Goal: Find specific page/section: Find specific page/section

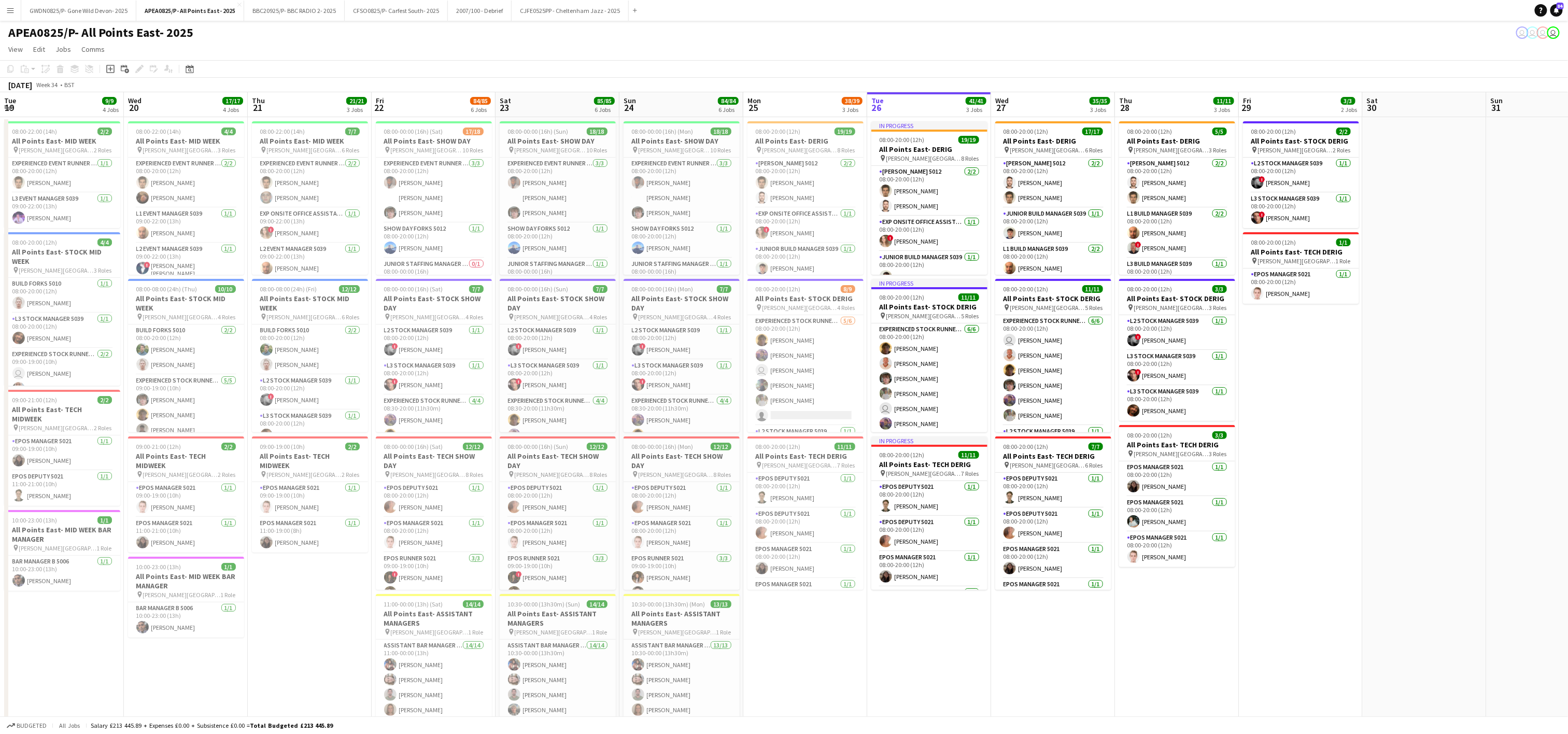
scroll to position [0, 283]
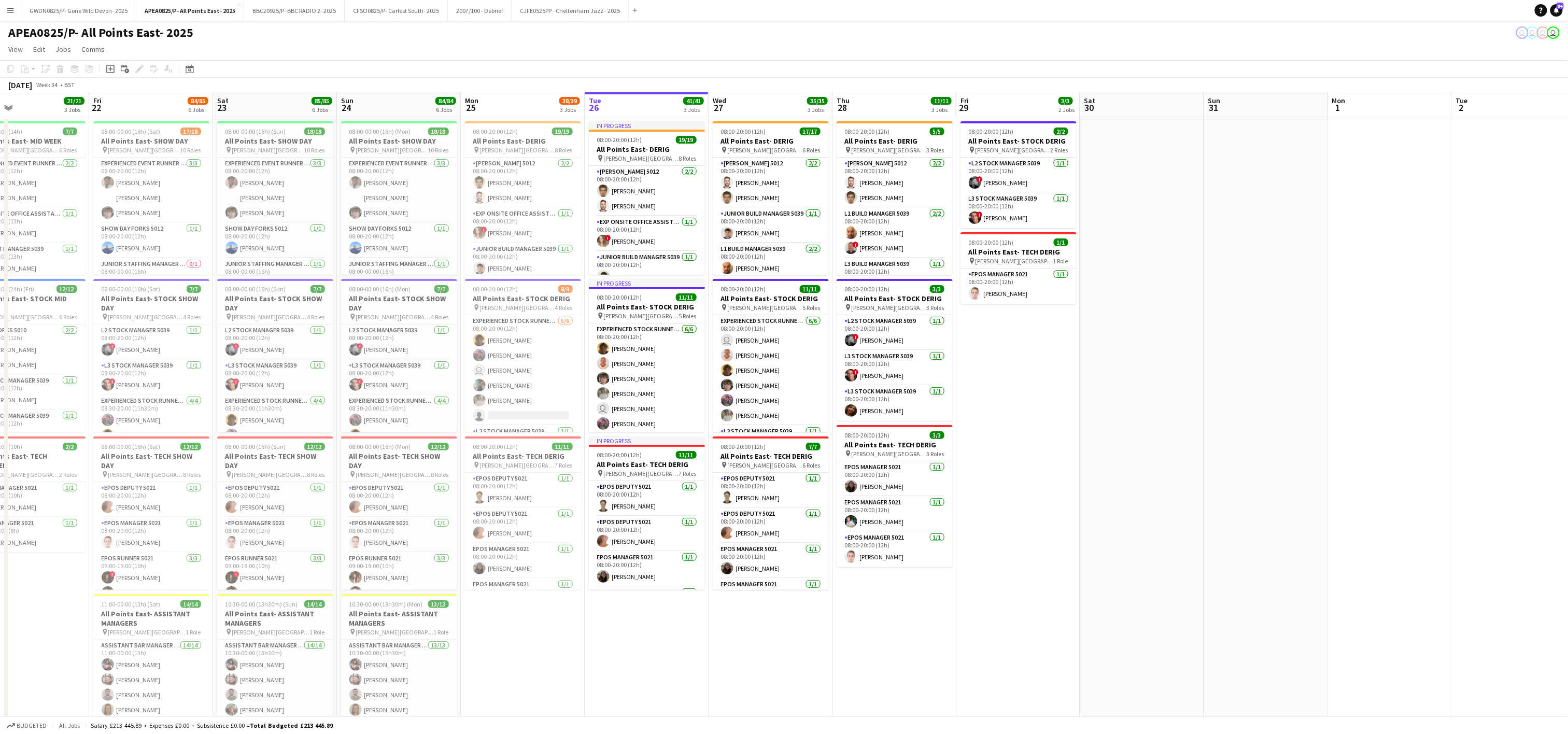
click at [1103, 469] on app-date-cell at bounding box center [1143, 599] width 124 height 966
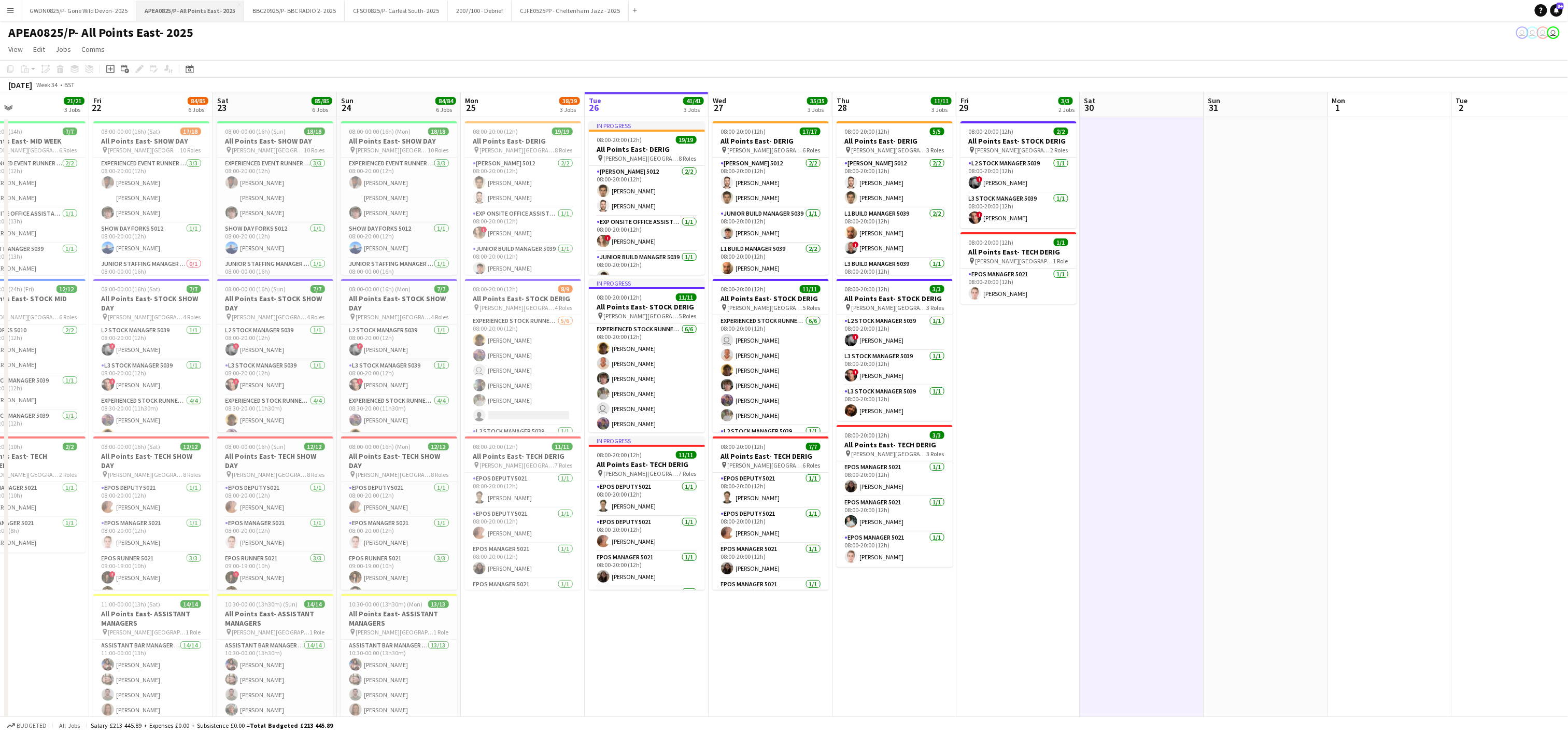
click at [236, 1] on button "APEA0825/P- All Points East- 2025 Close" at bounding box center [190, 11] width 108 height 20
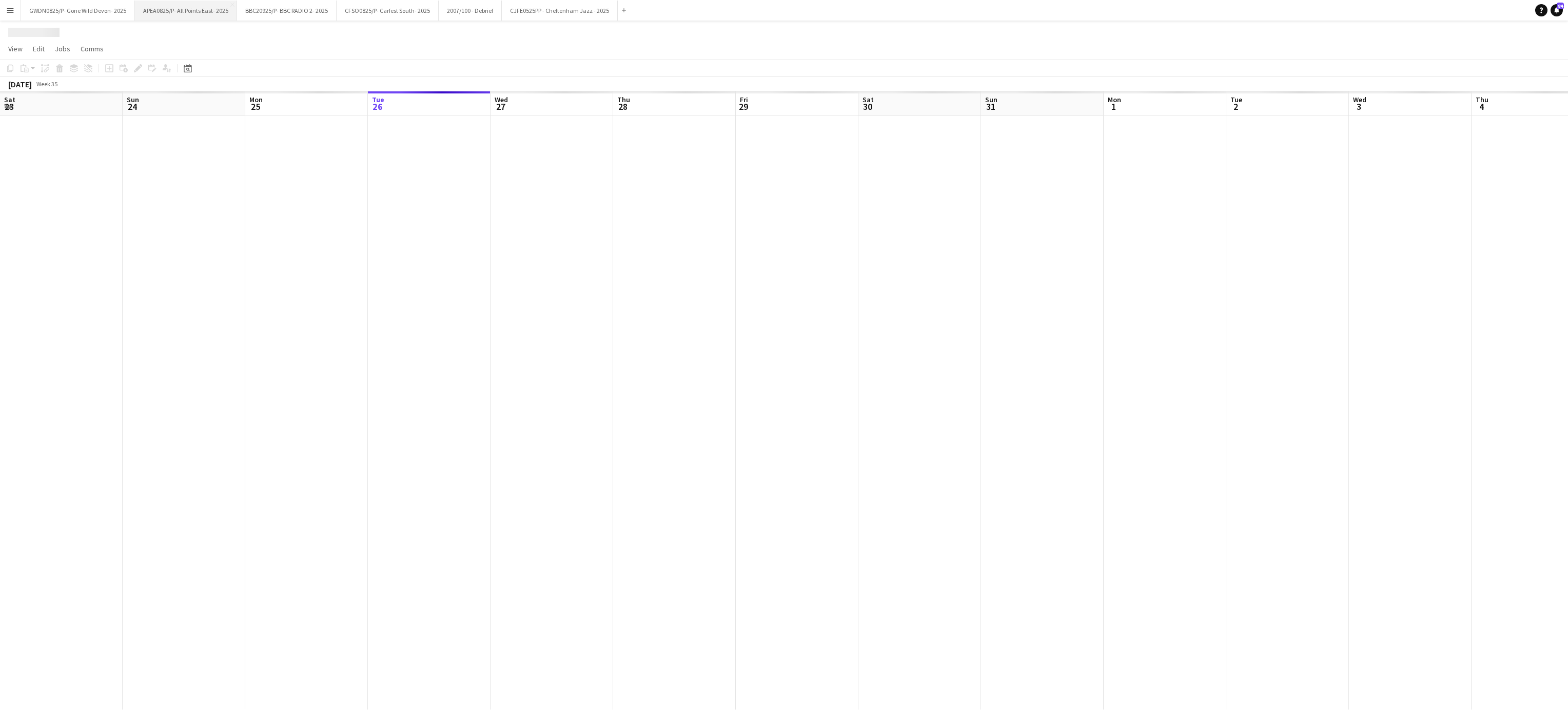
scroll to position [0, 245]
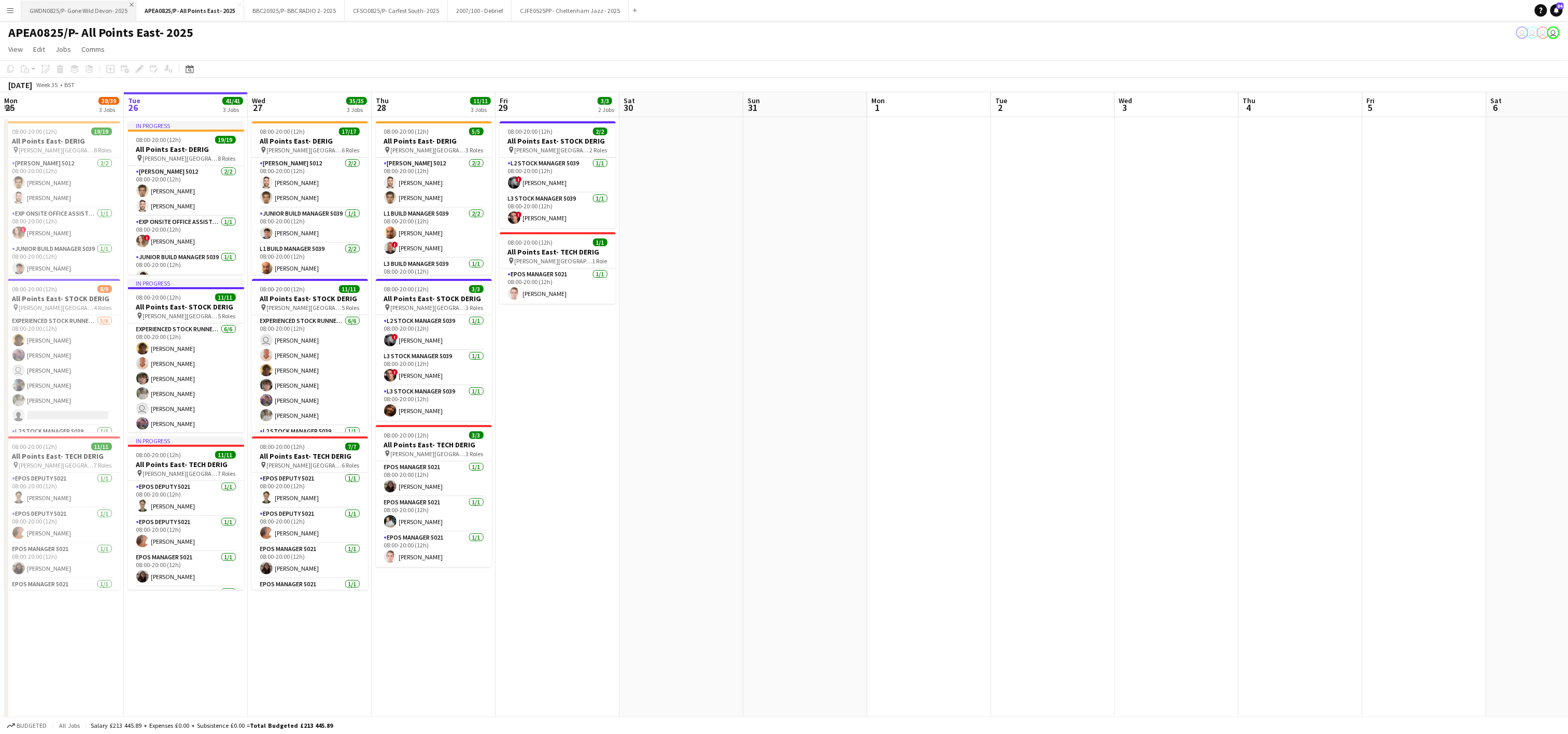
click at [130, 4] on app-icon "Close" at bounding box center [131, 4] width 4 height 4
click at [122, 3] on app-icon "Close" at bounding box center [124, 4] width 4 height 4
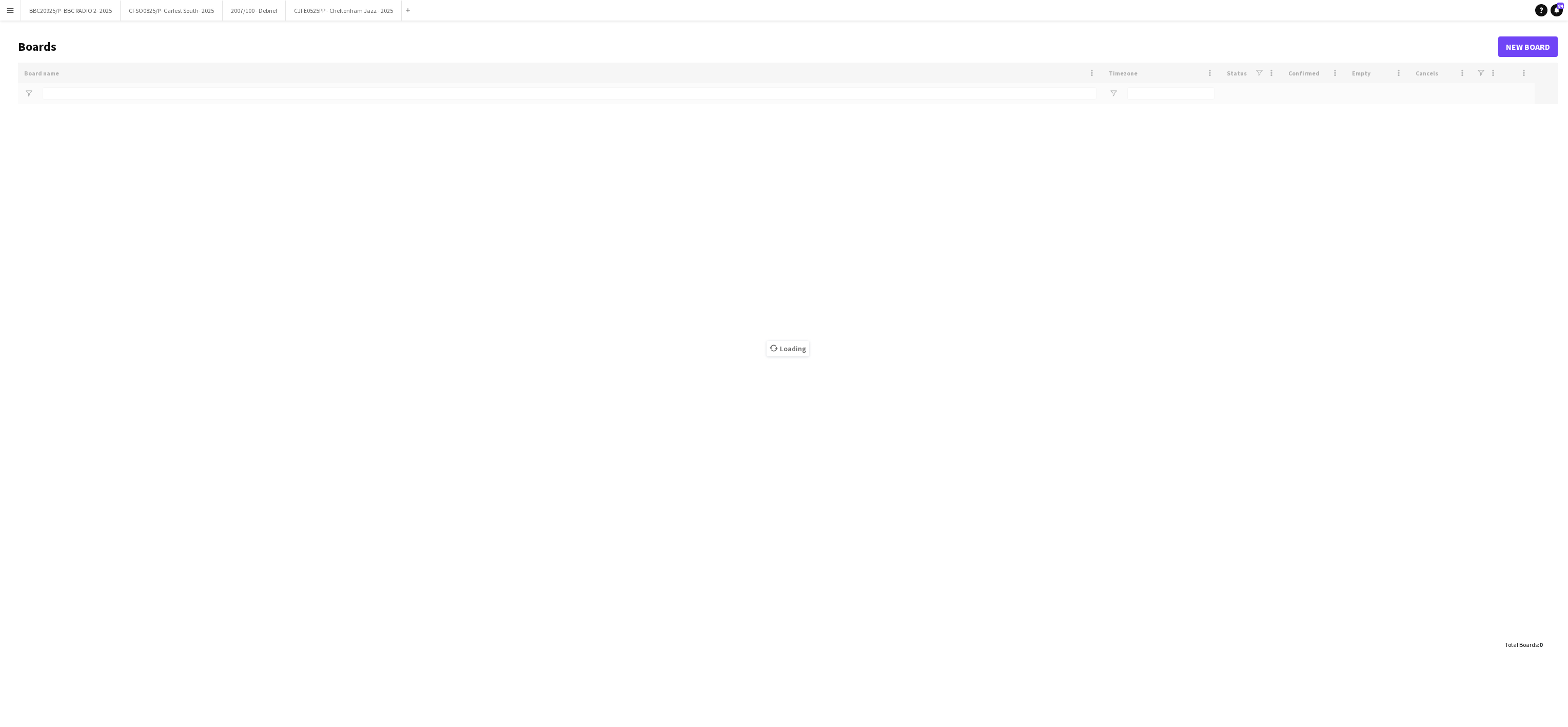
type input "********"
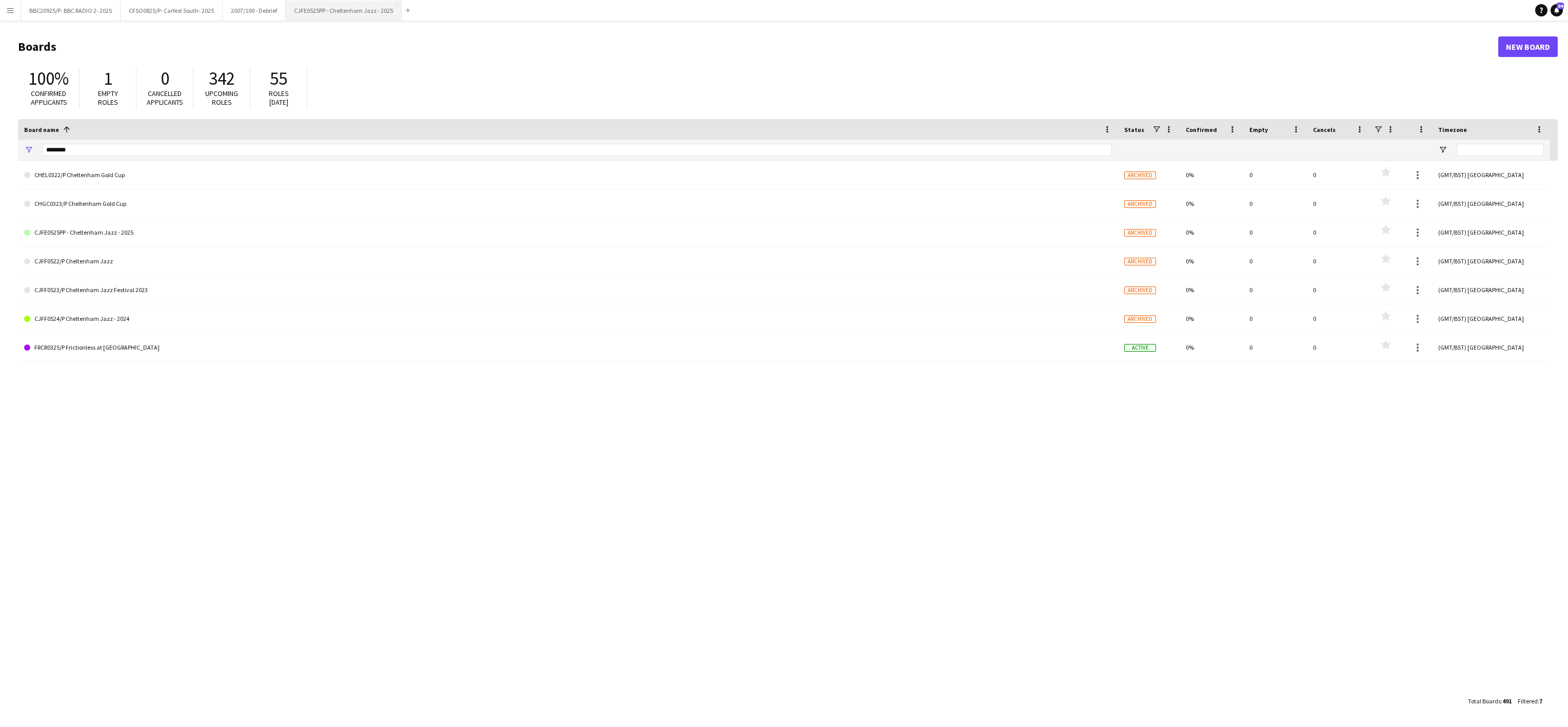
click at [366, 8] on button "CJFE0525PP - Cheltenham Jazz - 2025 Close" at bounding box center [344, 11] width 116 height 20
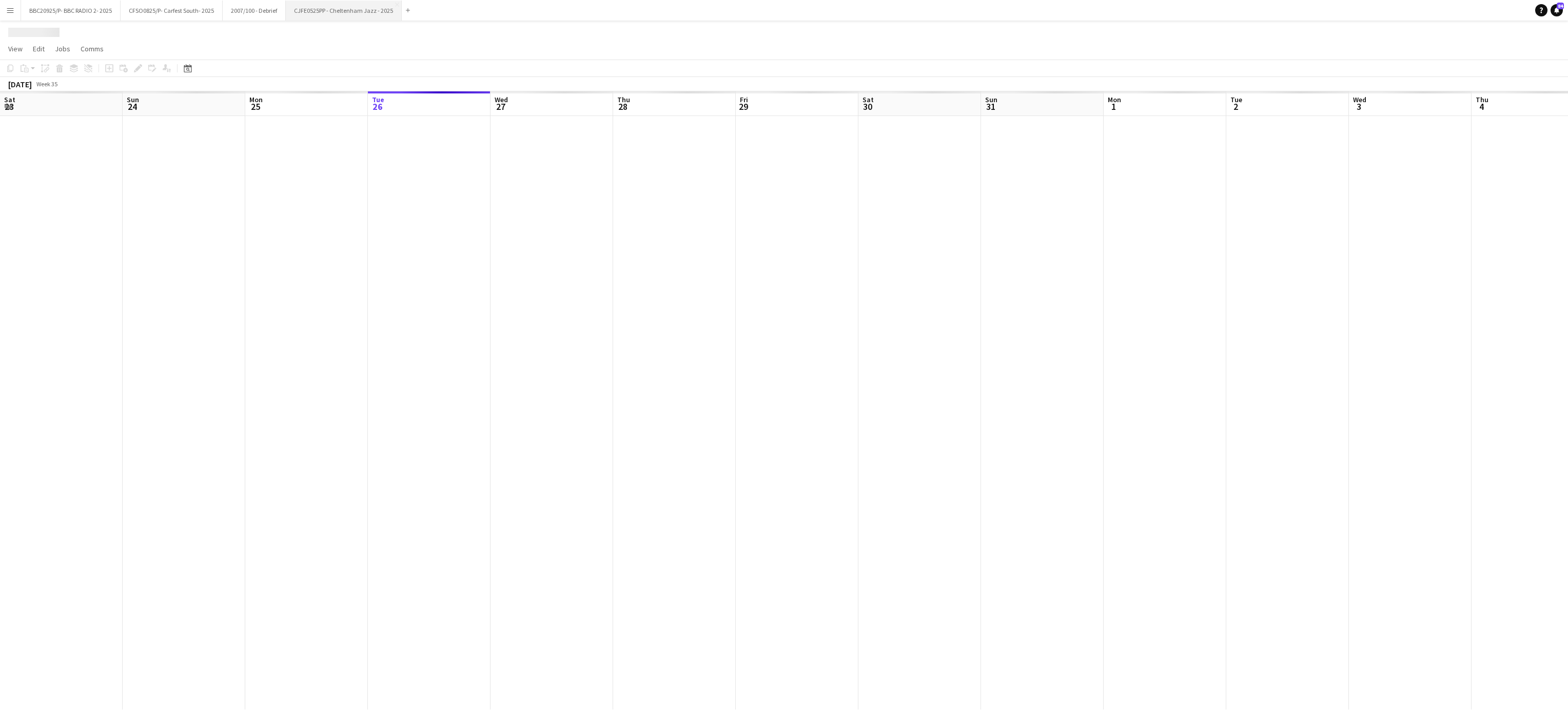
scroll to position [0, 245]
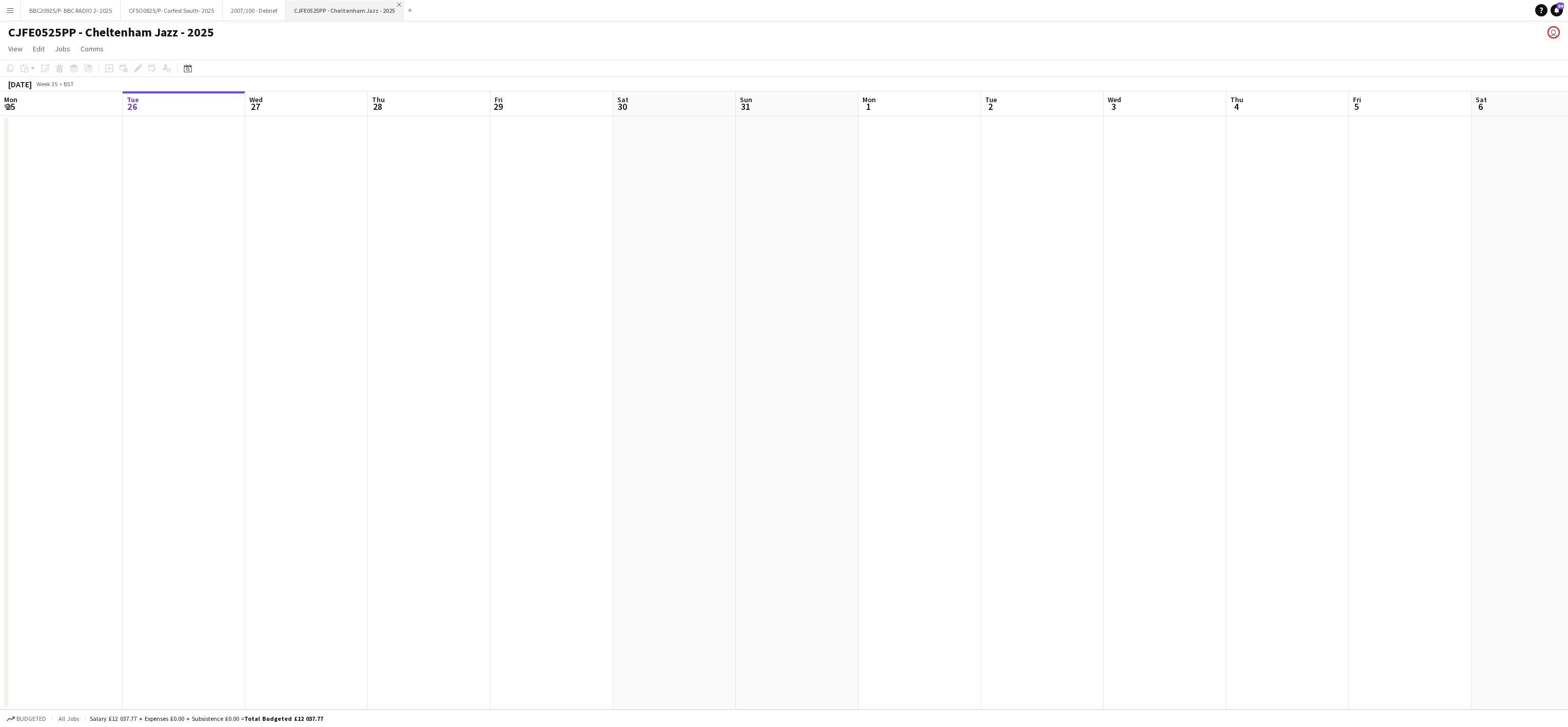
click at [397, 4] on app-icon "Close" at bounding box center [398, 4] width 4 height 4
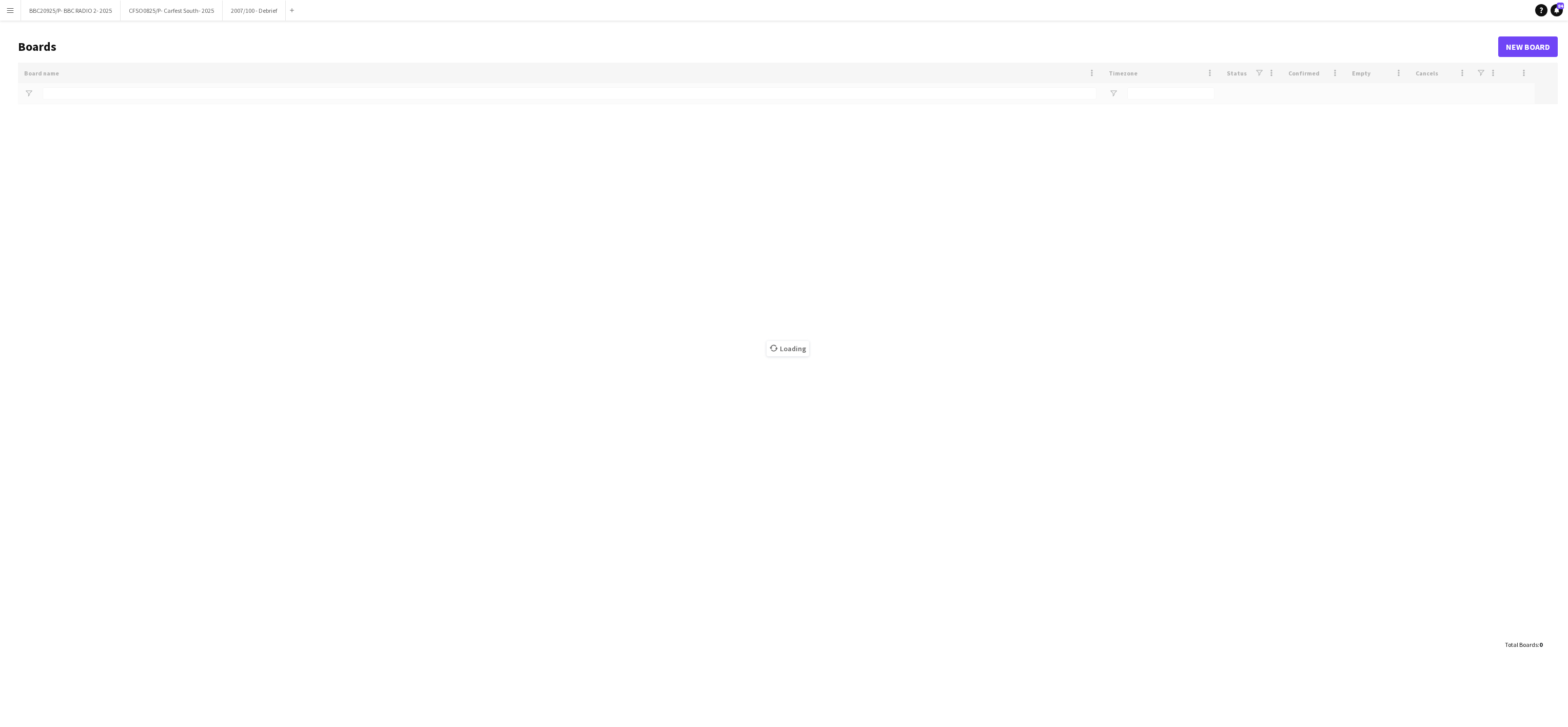
type input "********"
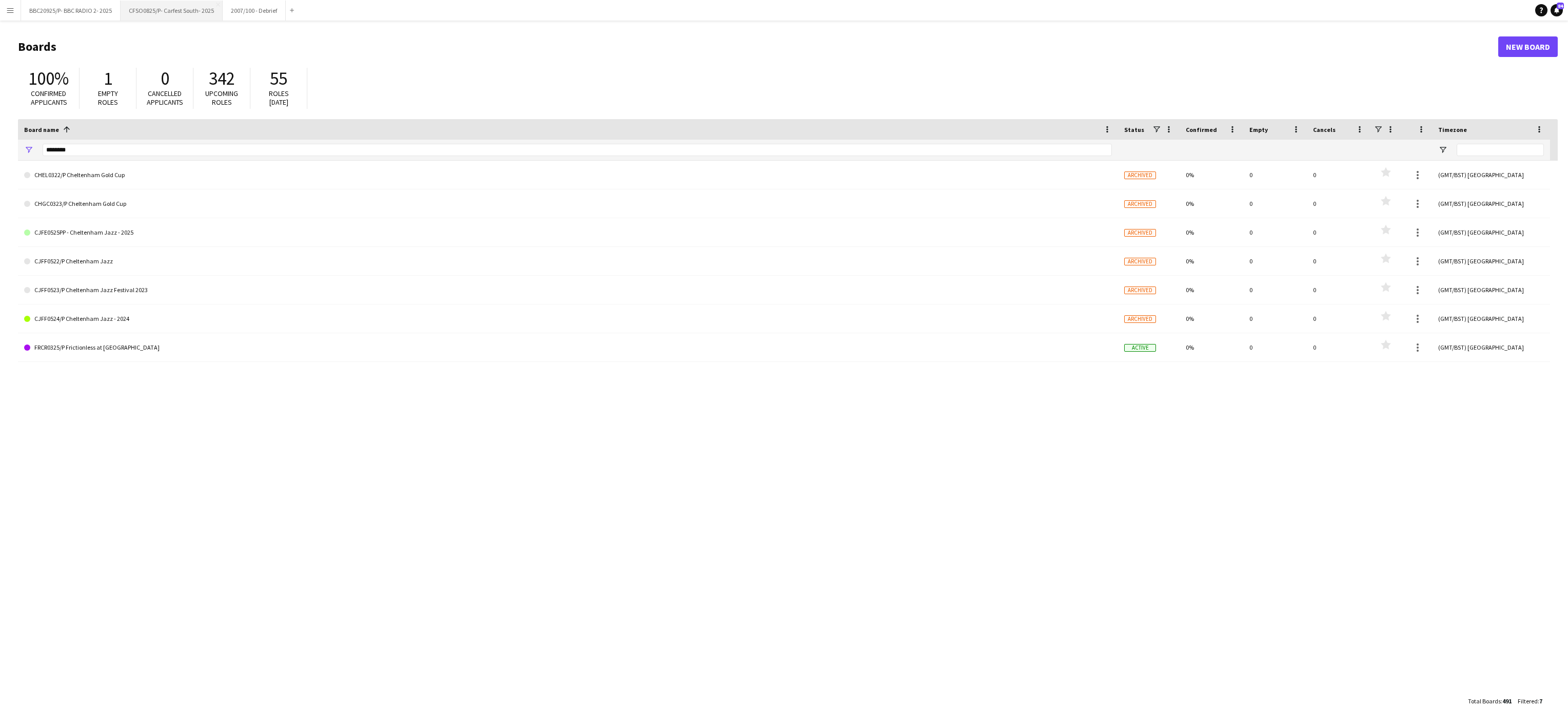
click at [159, 9] on button "CFSO0825/P- Carfest South- 2025 Close" at bounding box center [171, 11] width 102 height 20
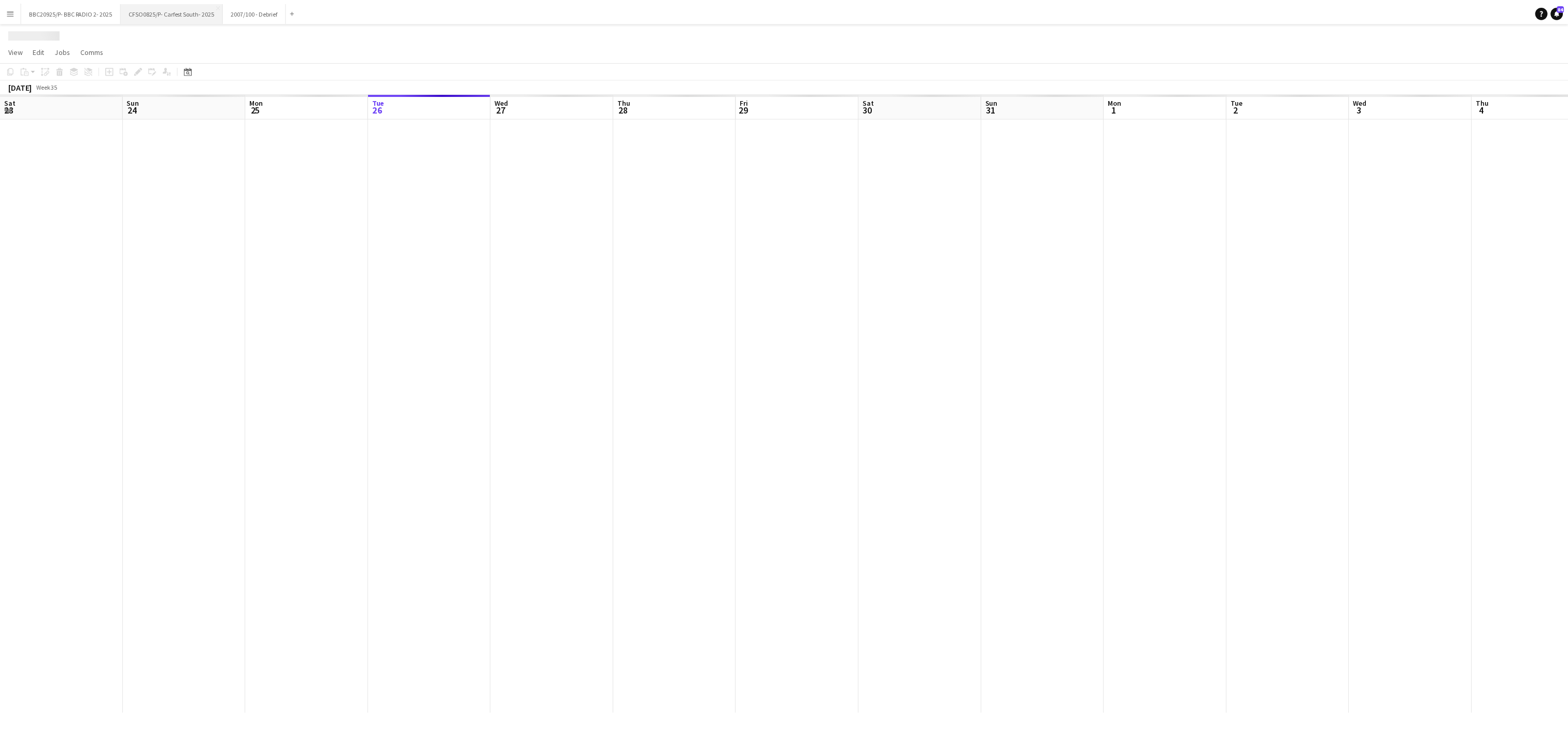
scroll to position [0, 247]
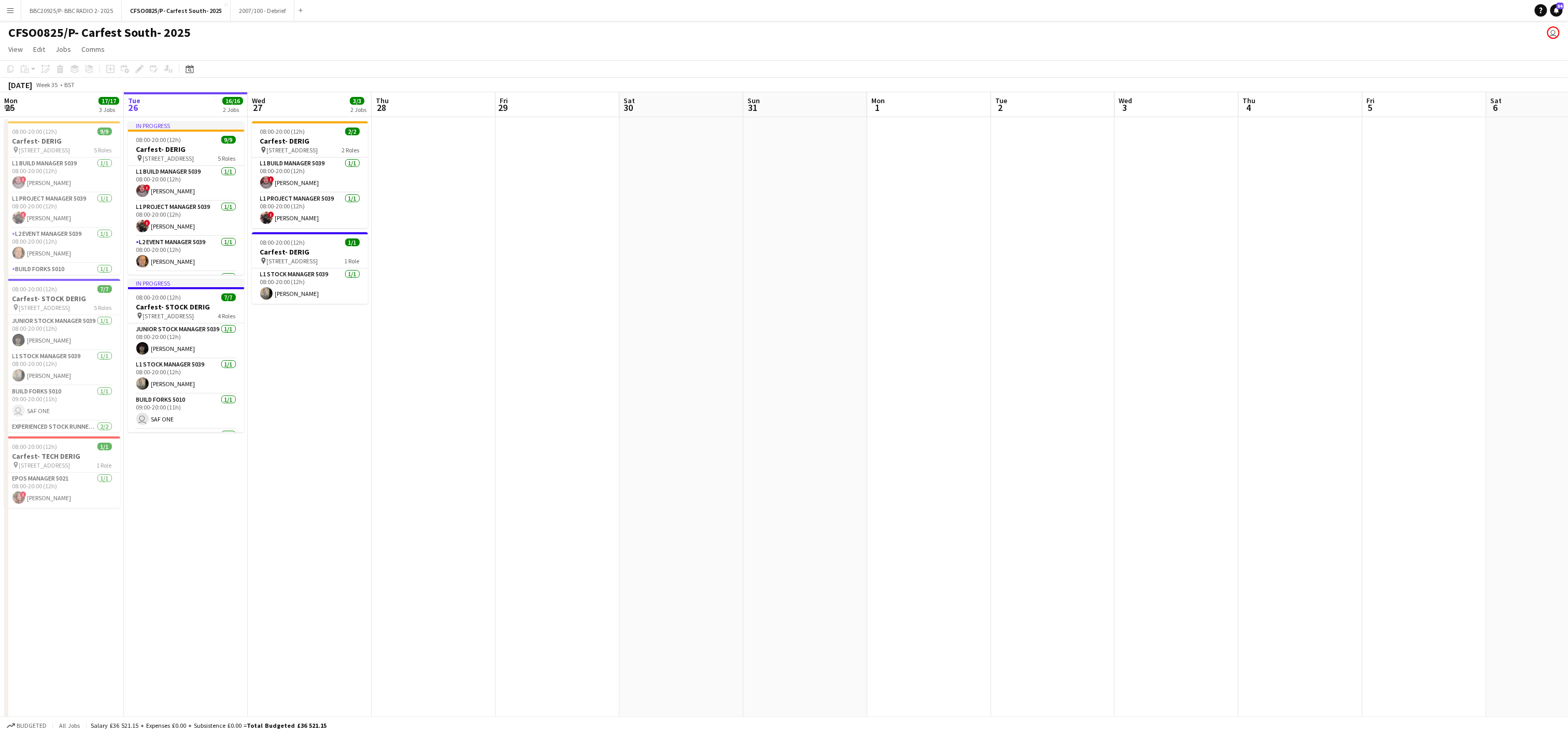
click at [357, 522] on app-date-cell "08:00-20:00 (12h) 2/2 Carfest- DERIG pin [STREET_ADDRESS] 2 Roles L1 Build Mana…" at bounding box center [310, 480] width 124 height 727
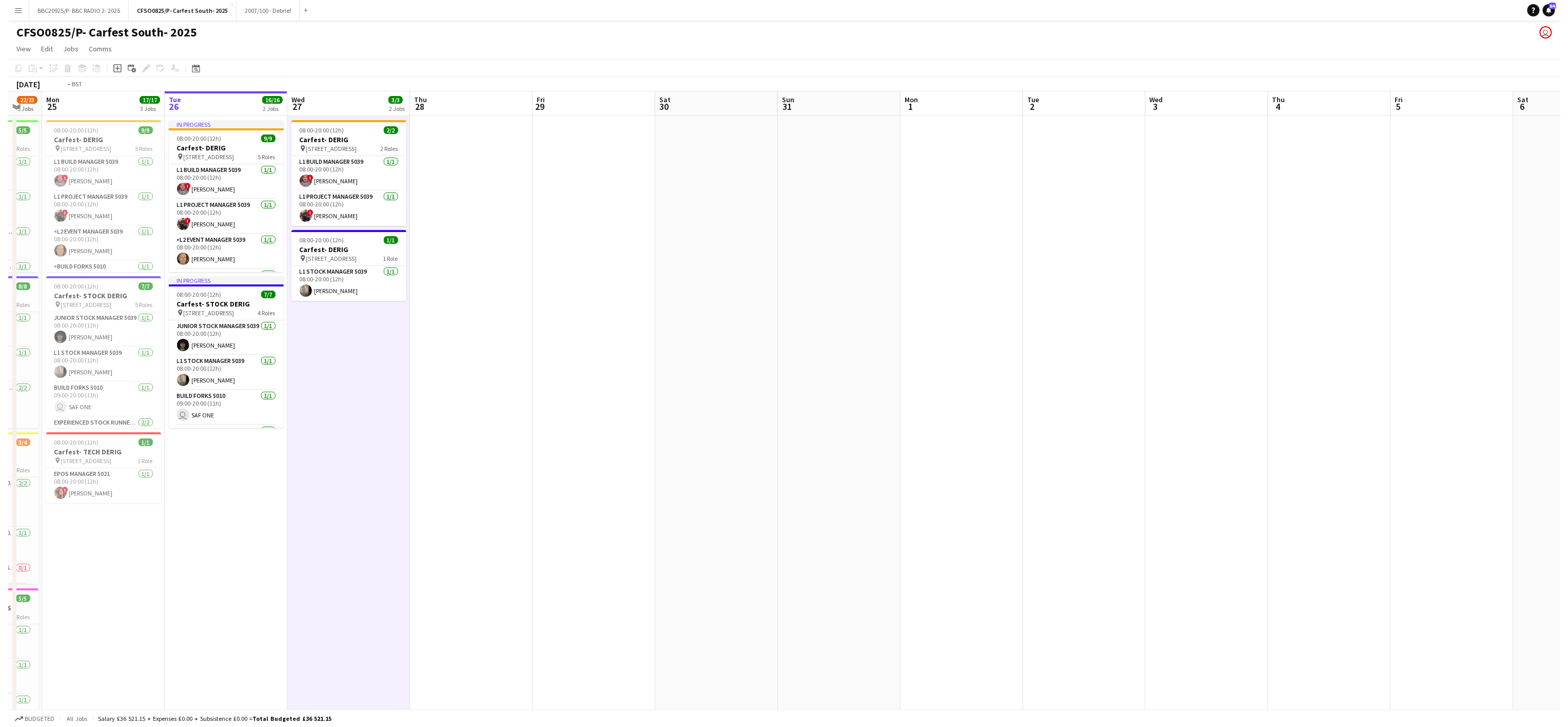
scroll to position [0, 314]
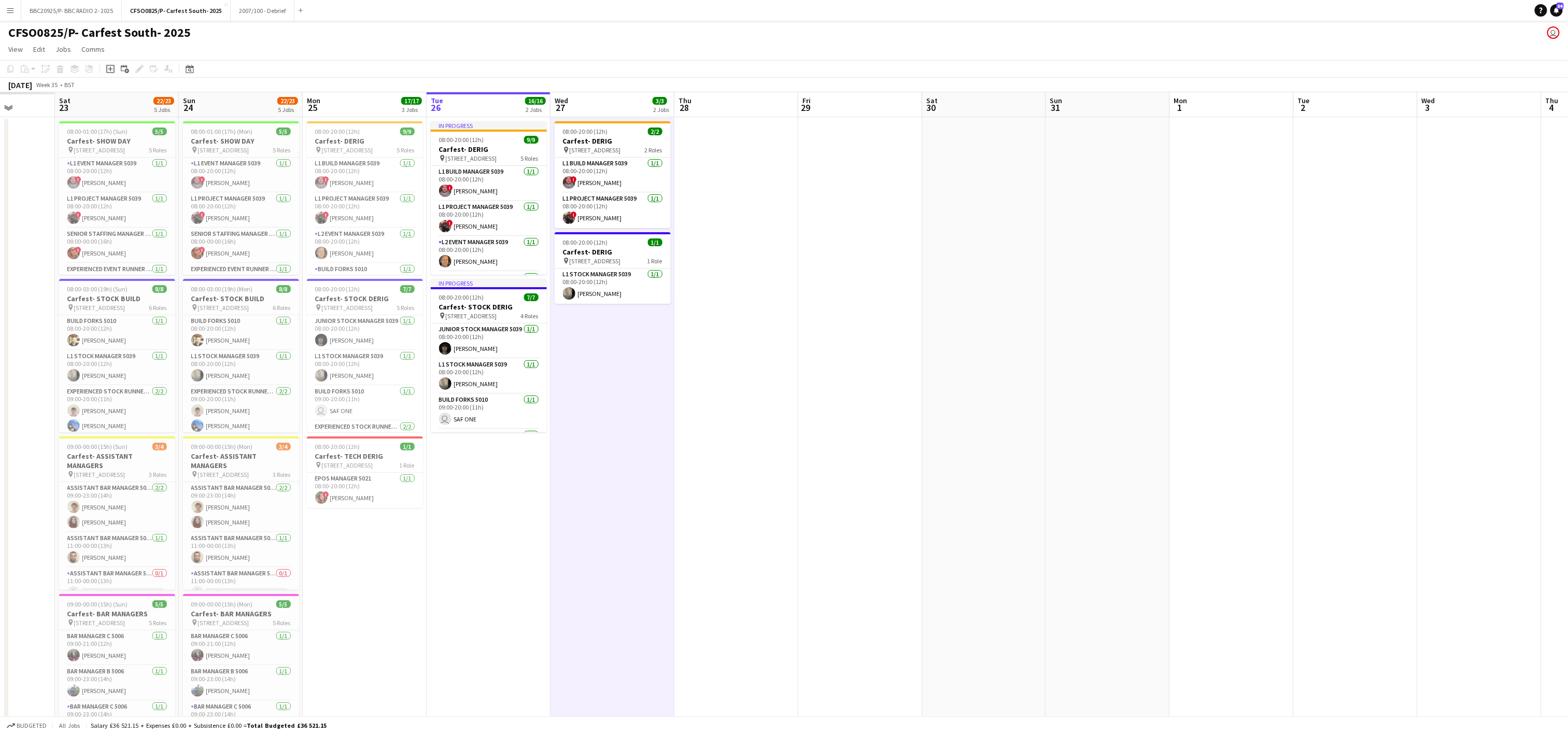
drag, startPoint x: 475, startPoint y: 549, endPoint x: 777, endPoint y: 524, distance: 303.0
click at [777, 524] on app-calendar-viewport "Wed 20 Thu 21 Fri 22 Sat 23 22/23 5 Jobs Sun 24 22/23 5 Jobs Mon 25 17/17 3 Job…" at bounding box center [784, 469] width 1568 height 753
click at [224, 3] on app-icon "Close" at bounding box center [225, 4] width 4 height 4
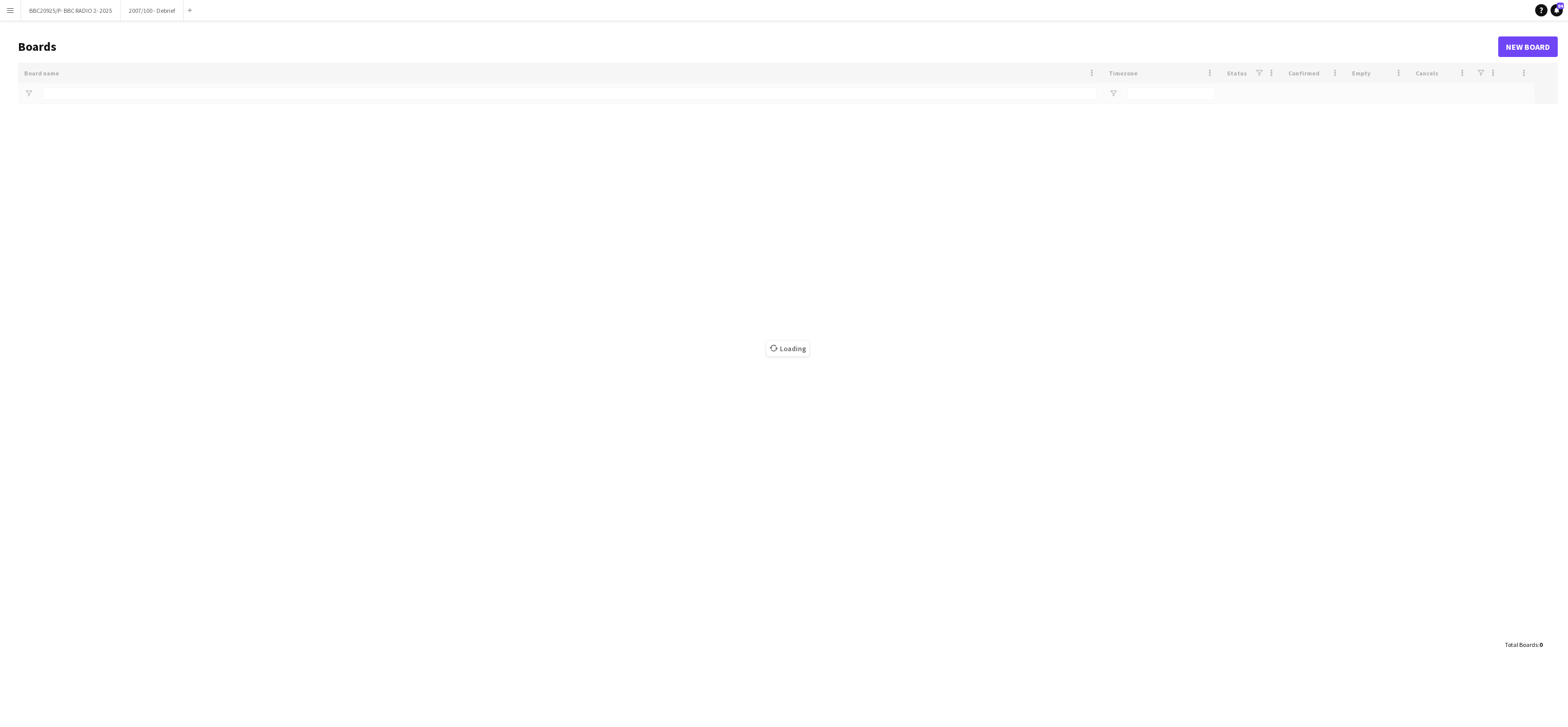
type input "********"
